Goal: Task Accomplishment & Management: Use online tool/utility

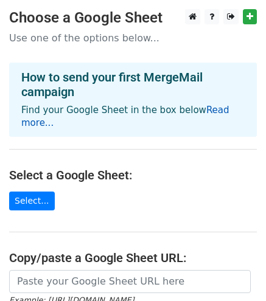
click at [213, 113] on link "Read more..." at bounding box center [125, 117] width 208 height 24
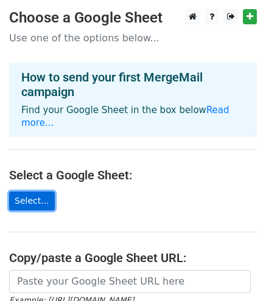
click at [36, 199] on link "Select..." at bounding box center [32, 201] width 46 height 19
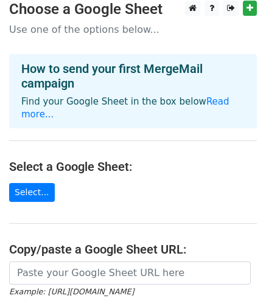
scroll to position [43, 0]
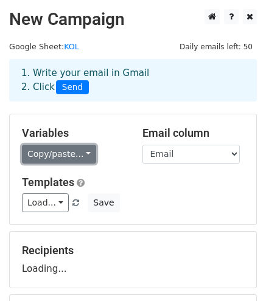
click at [86, 153] on link "Copy/paste..." at bounding box center [59, 154] width 74 height 19
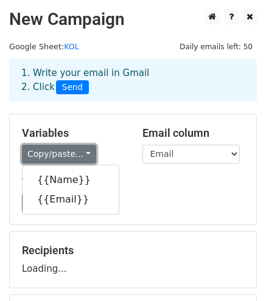
click at [86, 153] on link "Copy/paste..." at bounding box center [59, 154] width 74 height 19
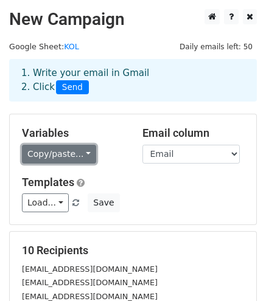
click at [85, 149] on link "Copy/paste..." at bounding box center [59, 154] width 74 height 19
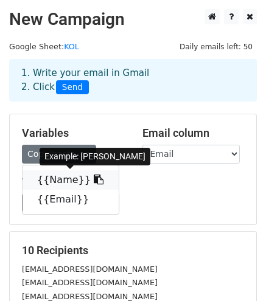
click at [94, 177] on icon at bounding box center [99, 180] width 10 height 10
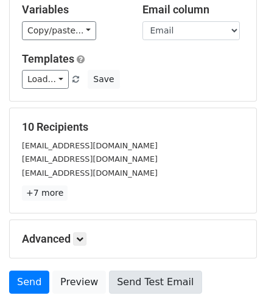
scroll to position [217, 0]
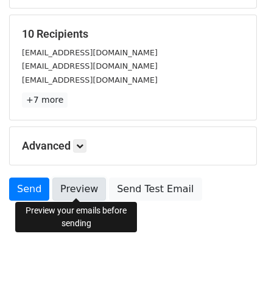
click at [72, 189] on link "Preview" at bounding box center [79, 189] width 54 height 23
click at [77, 190] on link "Preview" at bounding box center [79, 189] width 54 height 23
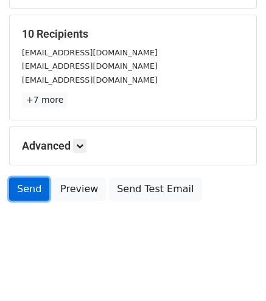
click at [35, 187] on link "Send" at bounding box center [29, 189] width 40 height 23
click at [34, 188] on link "Send" at bounding box center [29, 189] width 40 height 23
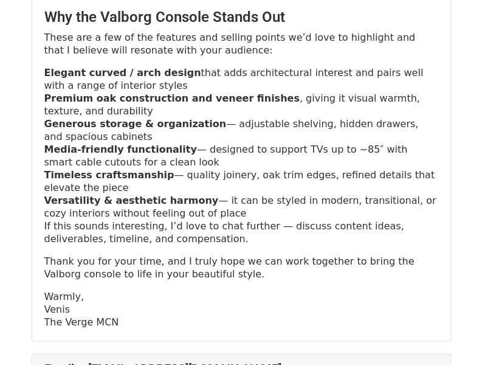
scroll to position [304, 0]
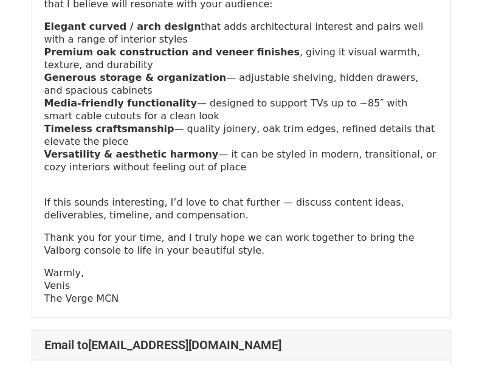
scroll to position [365, 0]
